Goal: Task Accomplishment & Management: Use online tool/utility

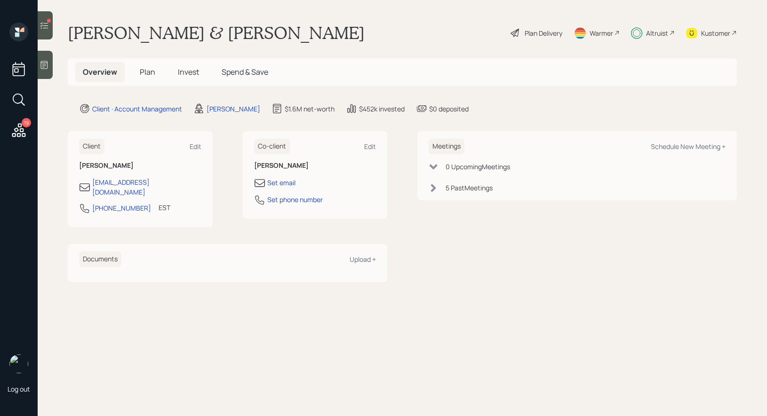
click at [191, 72] on span "Invest" at bounding box center [188, 72] width 21 height 10
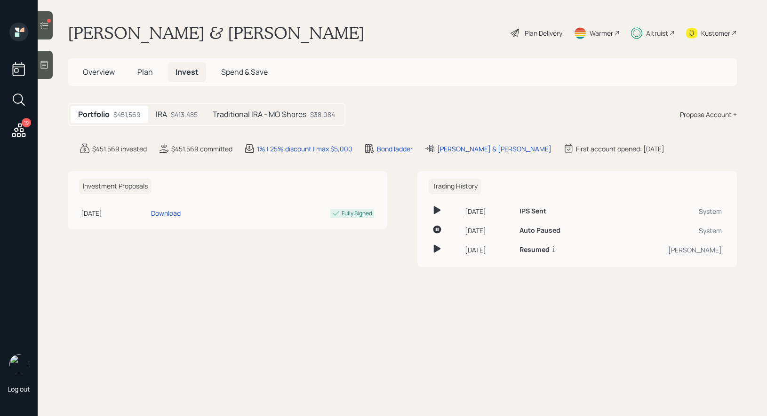
click at [262, 111] on h5 "Traditional IRA - MO Shares" at bounding box center [260, 114] width 94 height 9
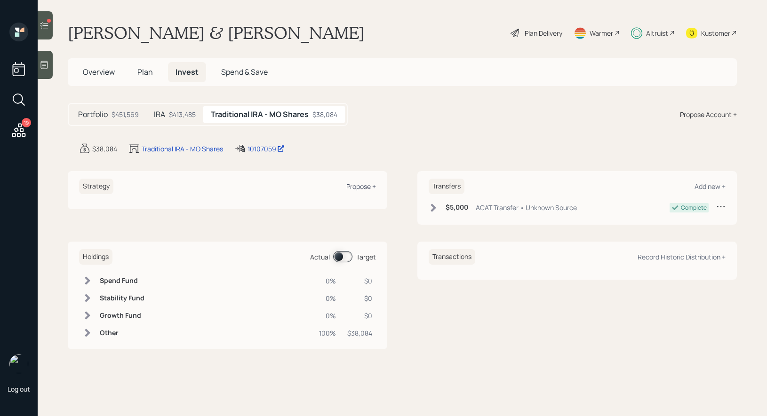
click at [359, 186] on div "Propose +" at bounding box center [361, 186] width 30 height 9
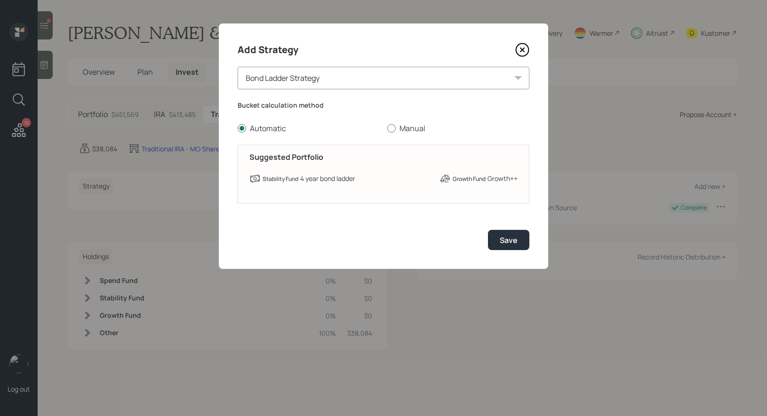
click at [394, 129] on div at bounding box center [391, 128] width 8 height 8
click at [387, 128] on input "Manual" at bounding box center [387, 128] width 0 height 0
radio input "true"
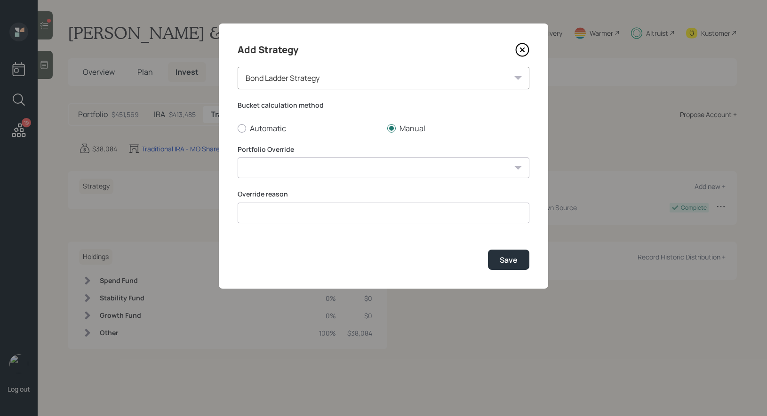
click at [352, 77] on div "Bond Ladder Strategy" at bounding box center [384, 78] width 292 height 23
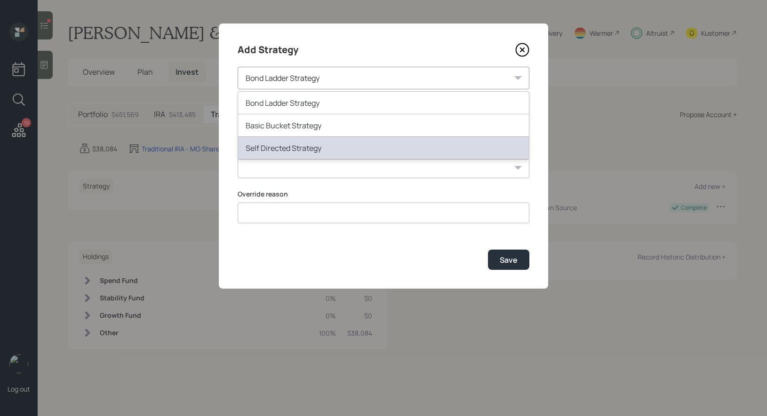
click at [318, 142] on div "Self Directed Strategy" at bounding box center [383, 148] width 291 height 23
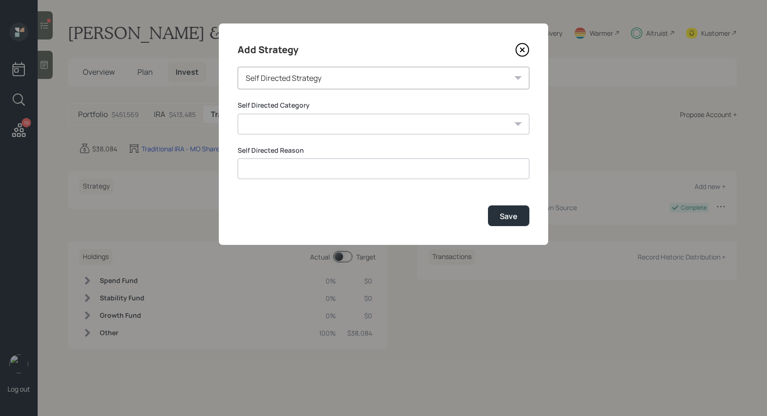
click at [304, 127] on select "Inherited IRA Legacy or Client Directed Holdings Other" at bounding box center [384, 124] width 292 height 21
select select "legacy_or_client_directed_holdings"
click at [238, 114] on select "Inherited IRA Legacy or Client Directed Holdings Other" at bounding box center [384, 124] width 292 height 21
click at [287, 165] on input at bounding box center [384, 169] width 292 height 21
type input "MO shares"
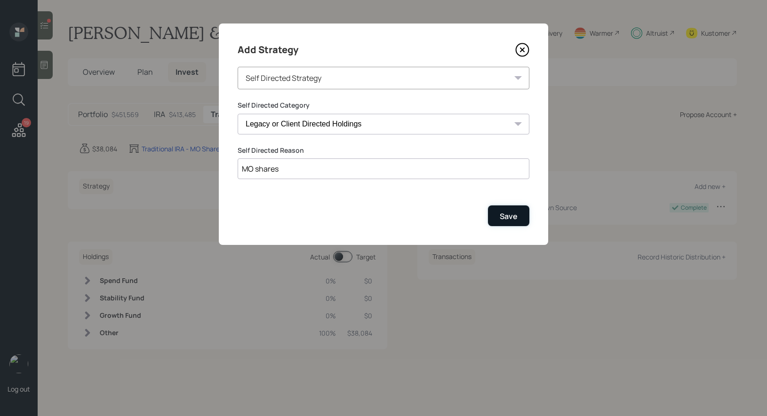
click at [513, 216] on div "Save" at bounding box center [509, 216] width 18 height 10
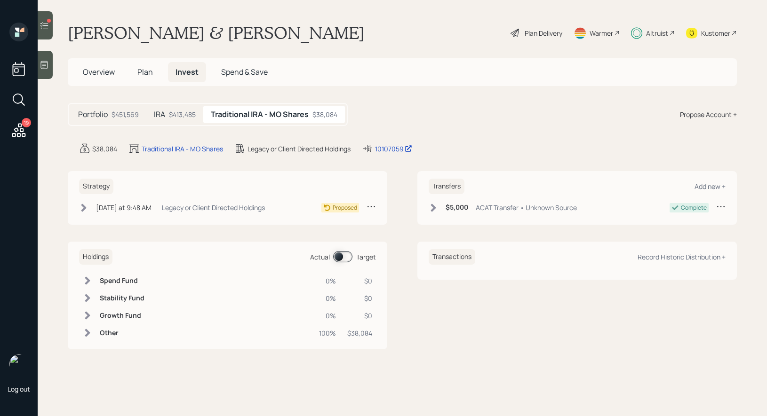
click at [84, 208] on icon at bounding box center [83, 208] width 5 height 8
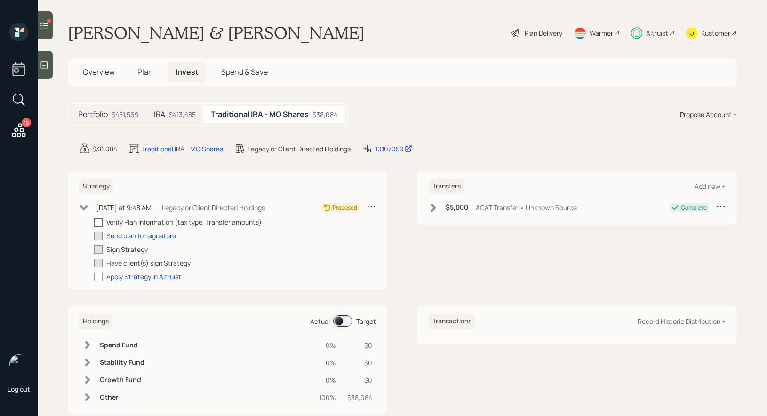
click at [97, 221] on div at bounding box center [98, 222] width 8 height 8
click at [94, 222] on input "checkbox" at bounding box center [94, 222] width 0 height 0
checkbox input "true"
click at [99, 275] on div at bounding box center [98, 277] width 8 height 8
click at [94, 277] on input "checkbox" at bounding box center [94, 277] width 0 height 0
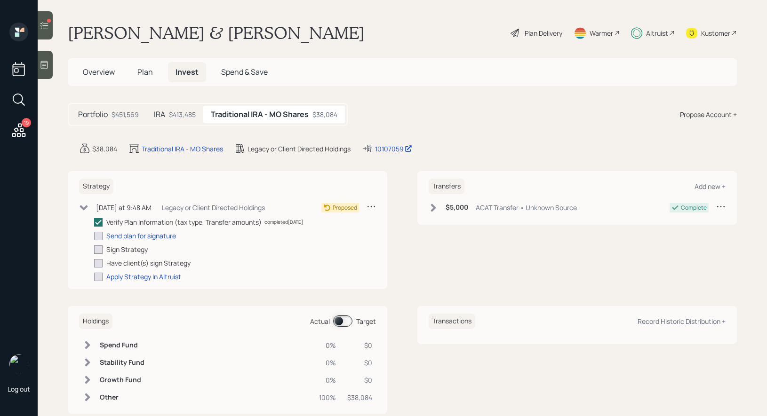
checkbox input "true"
click at [17, 132] on icon at bounding box center [18, 130] width 17 height 17
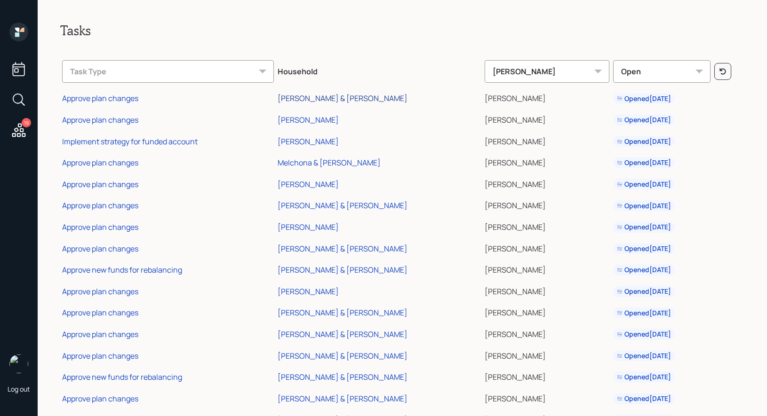
click at [339, 94] on div "[PERSON_NAME] & [PERSON_NAME]" at bounding box center [343, 98] width 130 height 10
